Goal: Navigation & Orientation: Find specific page/section

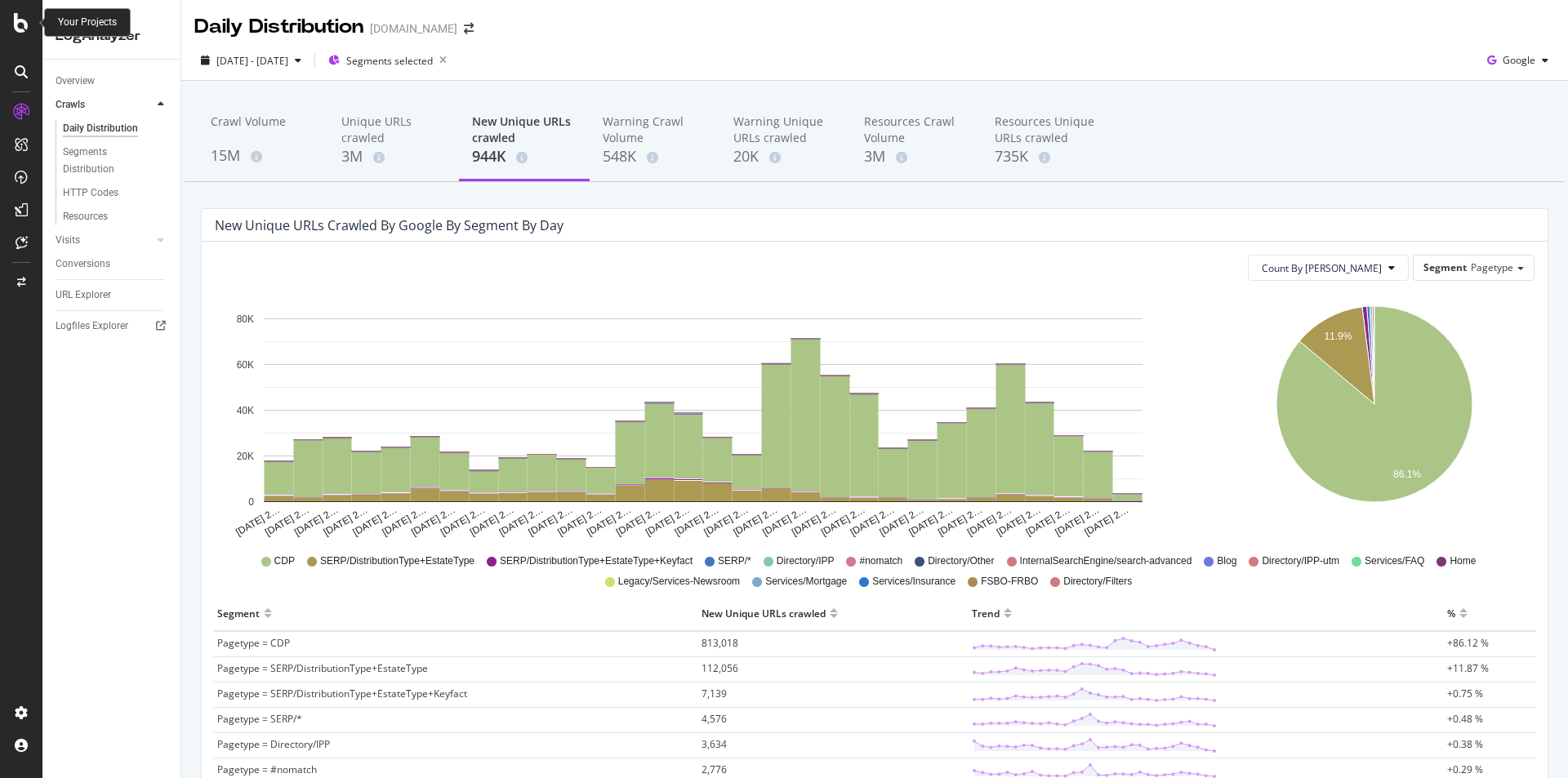
click at [17, 17] on icon at bounding box center [22, 23] width 15 height 19
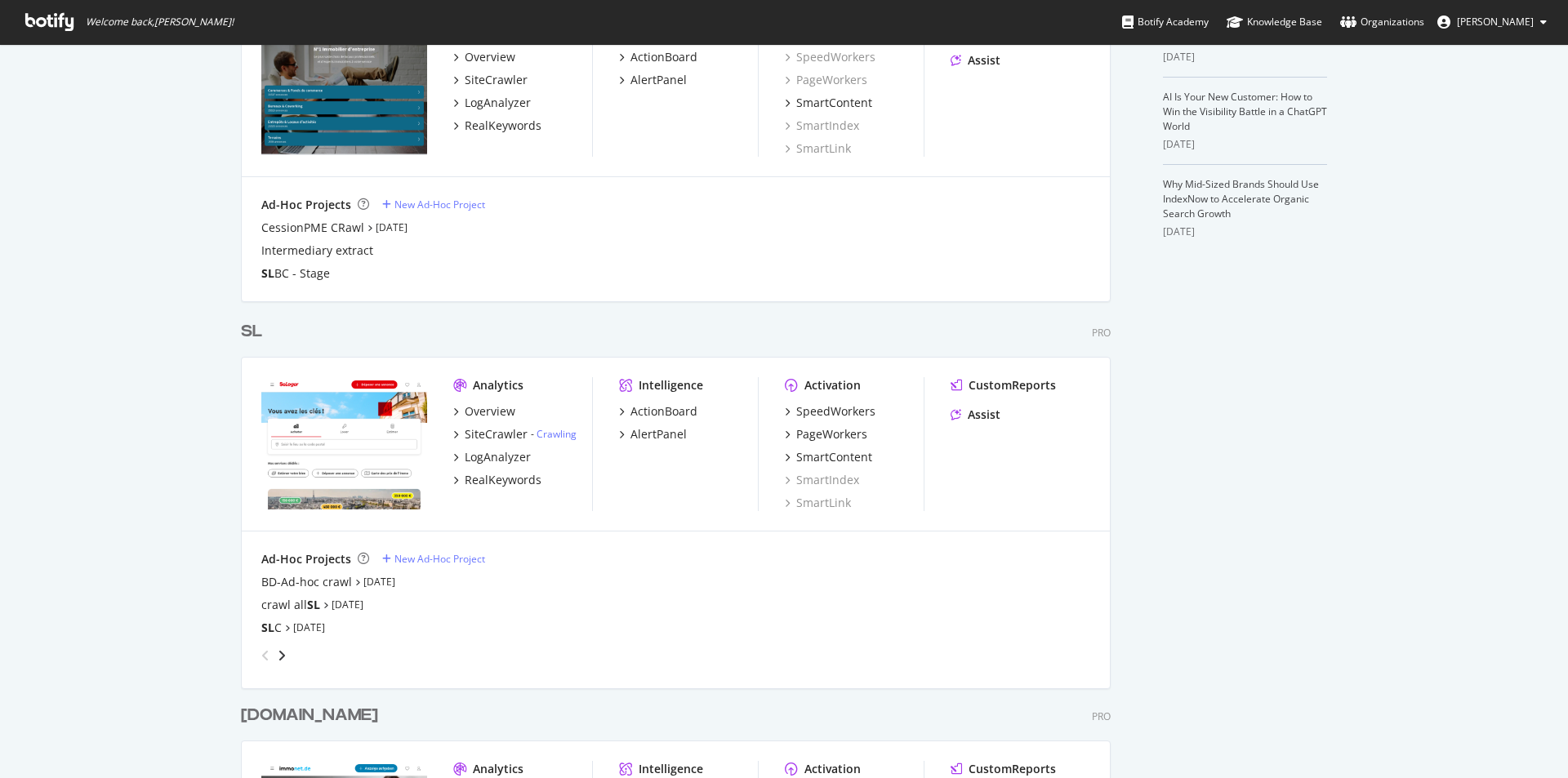
scroll to position [490, 0]
type input "SL"
click at [331, 581] on div "BD-Ad-hoc crawl" at bounding box center [306, 581] width 90 height 17
